Goal: Check status: Check status

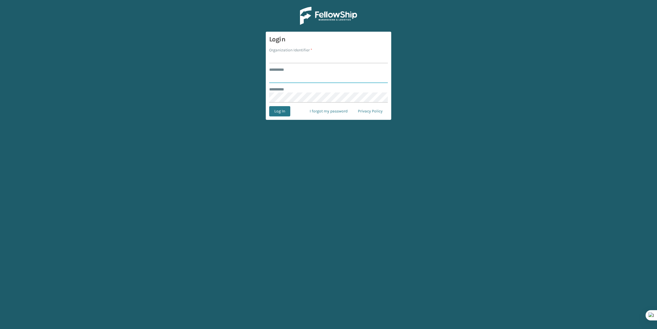
type input "*******"
click at [276, 62] on input "Organization Identifier *" at bounding box center [328, 58] width 119 height 10
type input "Brightech"
click at [277, 115] on button "Log In" at bounding box center [279, 111] width 21 height 10
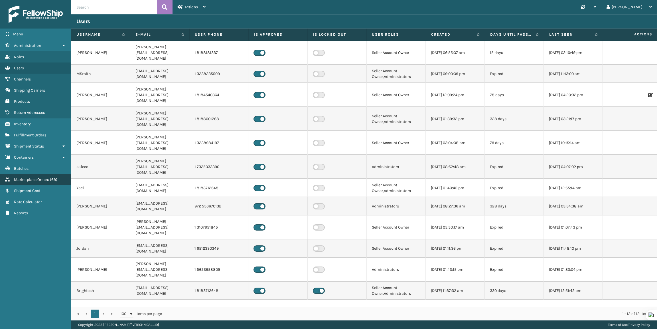
click at [37, 174] on link "Inventory Marketplace Orders ( 69 )" at bounding box center [35, 179] width 71 height 11
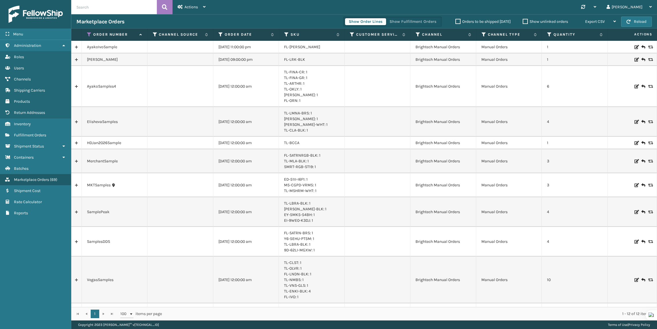
click at [95, 9] on input "text" at bounding box center [114, 7] width 86 height 14
paste input "276516669"
type input "276516669"
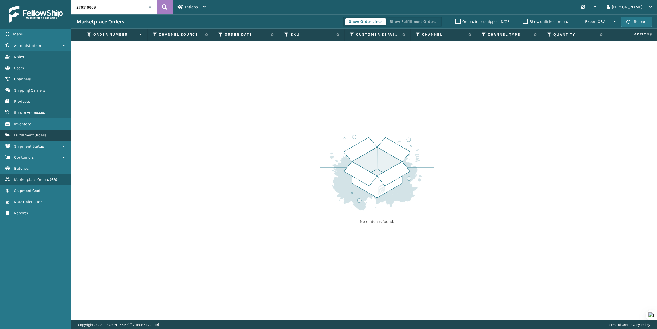
click at [28, 137] on link "Fulfillment Orders" at bounding box center [35, 134] width 71 height 11
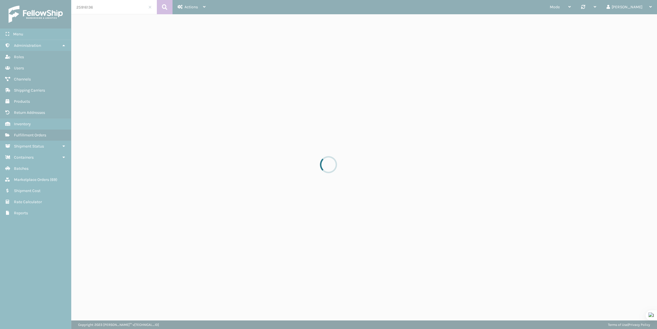
click at [103, 6] on div at bounding box center [328, 164] width 657 height 329
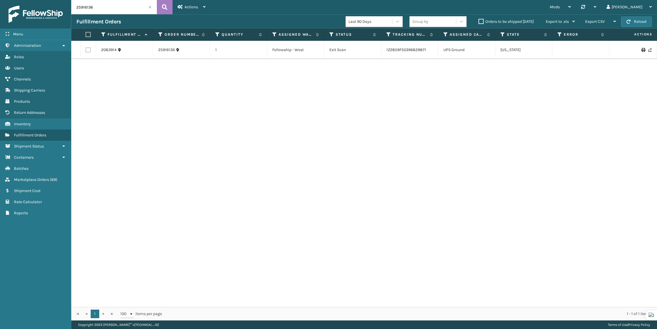
click at [113, 9] on input "25916136" at bounding box center [114, 7] width 86 height 14
click at [113, 8] on input "25916136" at bounding box center [114, 7] width 86 height 14
paste input "76516669"
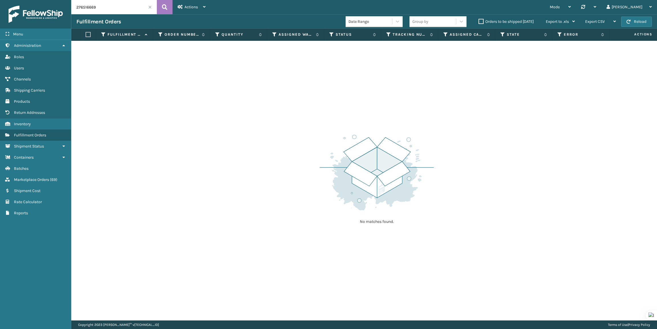
click at [135, 4] on input "276516669" at bounding box center [114, 7] width 86 height 14
paste input "111932060-1"
type input "111932060-1"
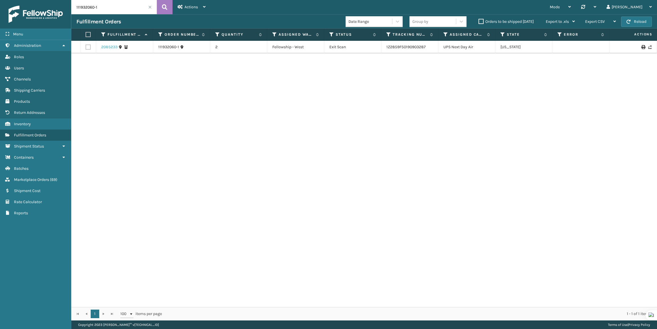
click at [108, 47] on link "2085233" at bounding box center [109, 47] width 16 height 6
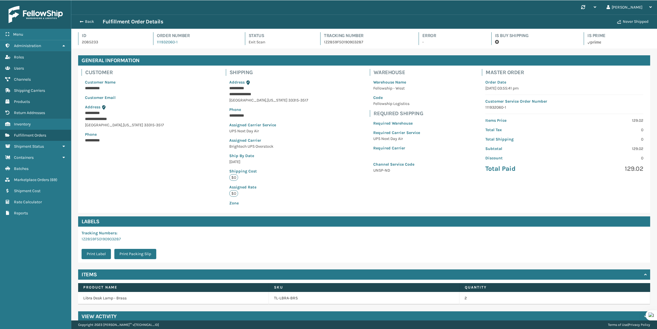
scroll to position [14, 586]
click at [330, 43] on p "1Z2859F50190903287" at bounding box center [366, 42] width 84 height 6
copy p "1Z2859F50190903287"
